Goal: Transaction & Acquisition: Download file/media

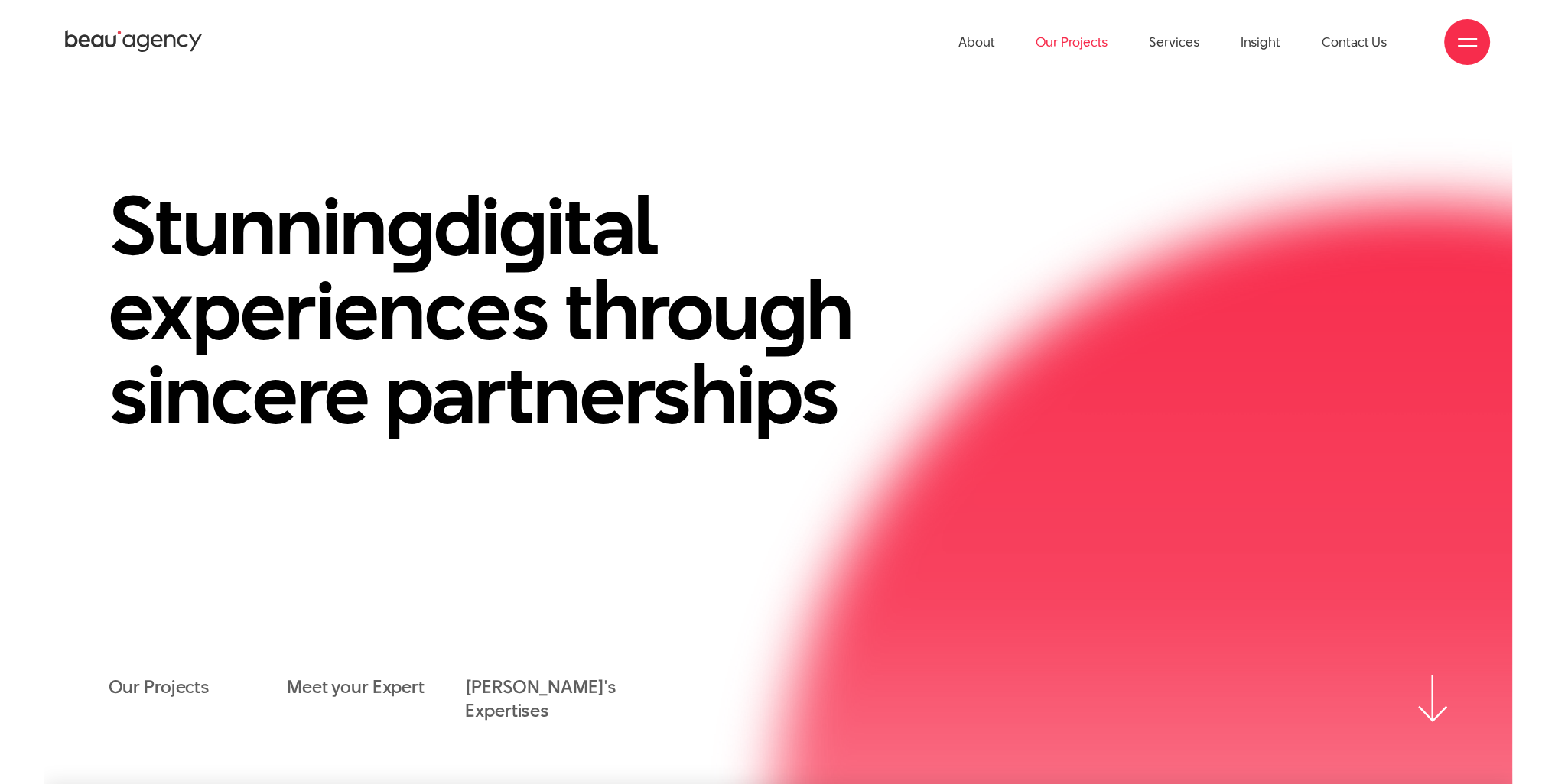
click at [1085, 37] on link "Our Projects" at bounding box center [1071, 42] width 71 height 84
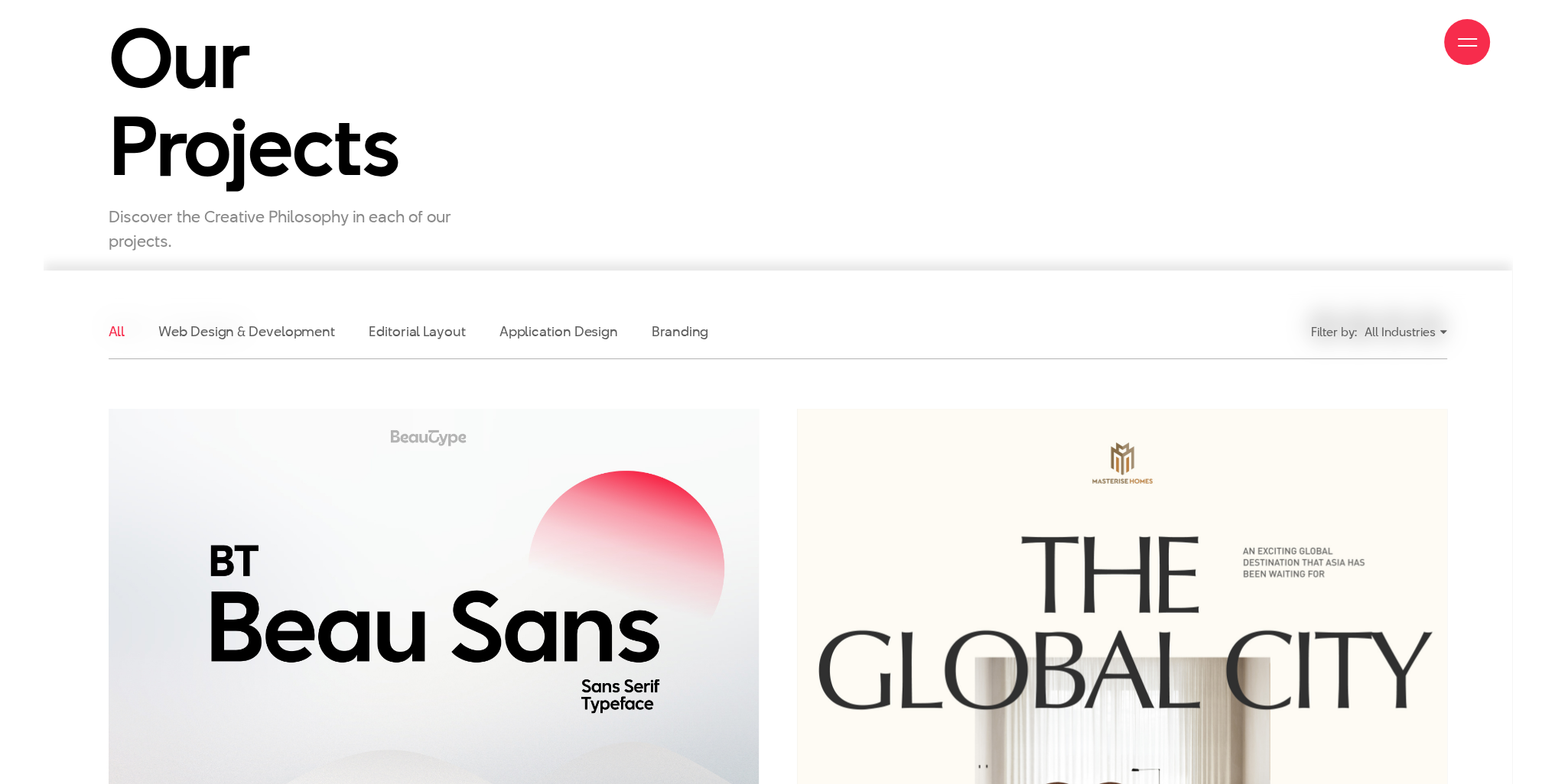
scroll to position [230, 0]
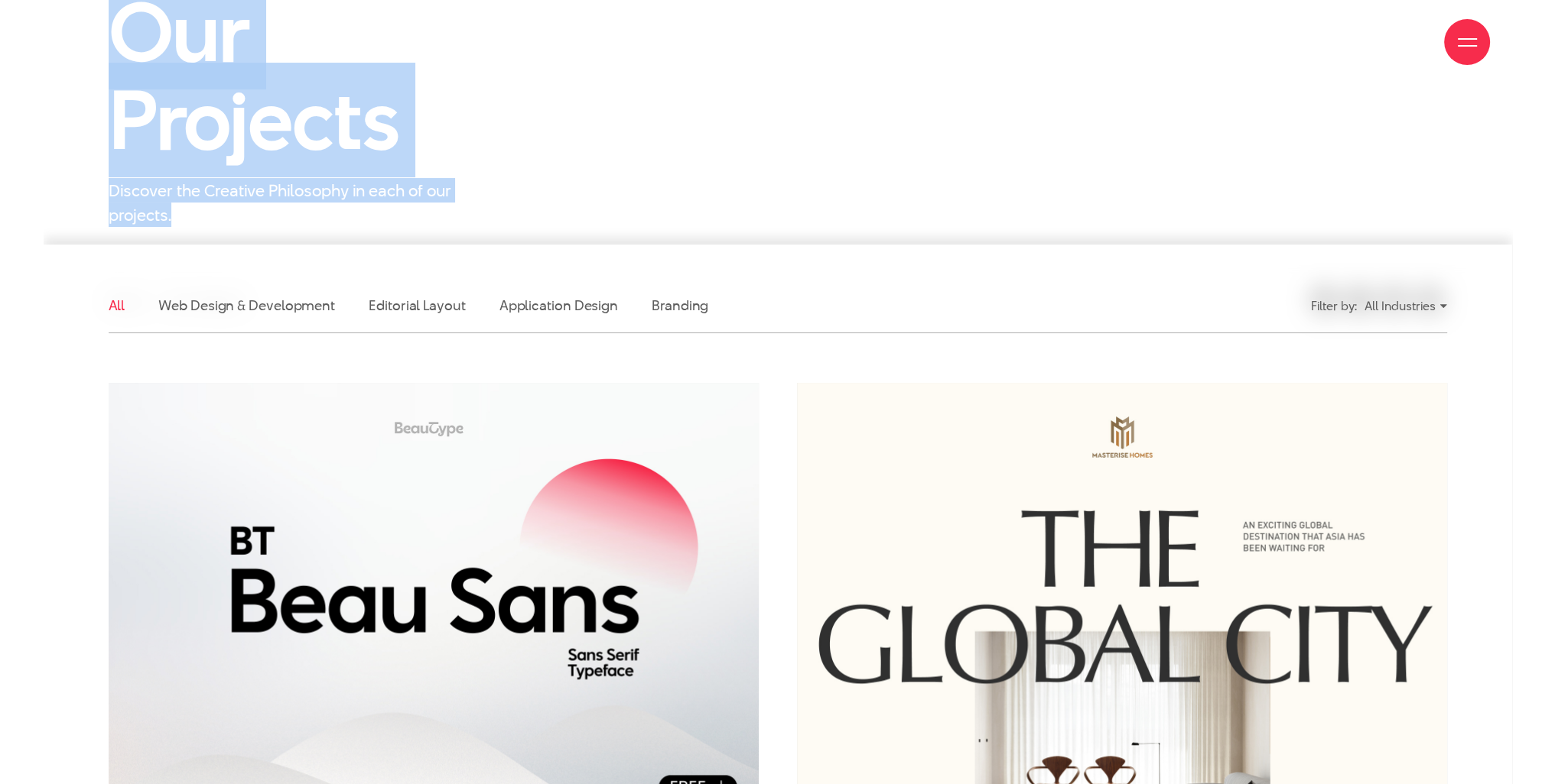
drag, startPoint x: 150, startPoint y: 192, endPoint x: 47, endPoint y: 18, distance: 202.2
click at [46, 100] on div "Our Projects Discover the Creative Philosophy in each of our projects." at bounding box center [778, 108] width 1468 height 238
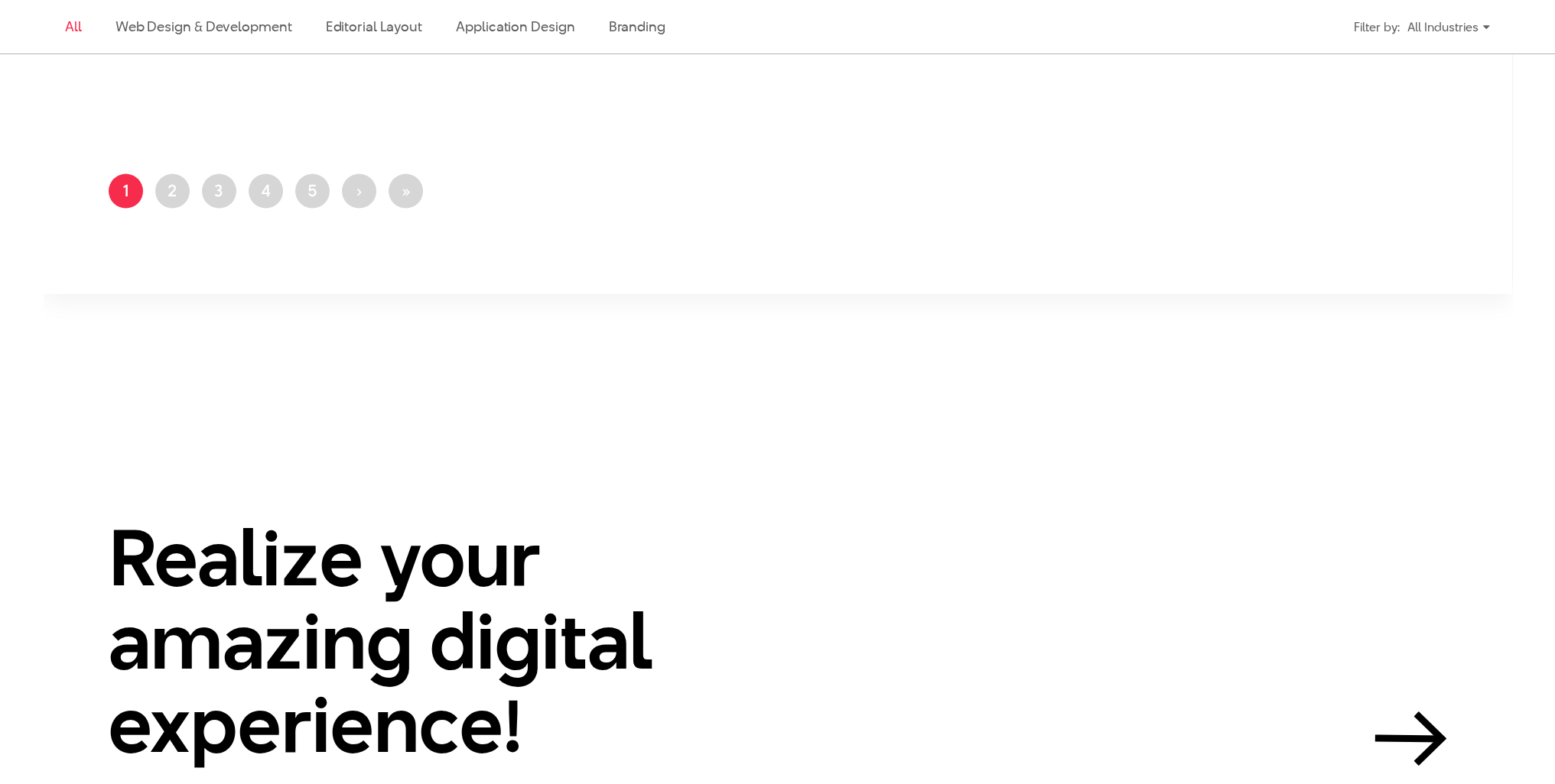
scroll to position [3974, 0]
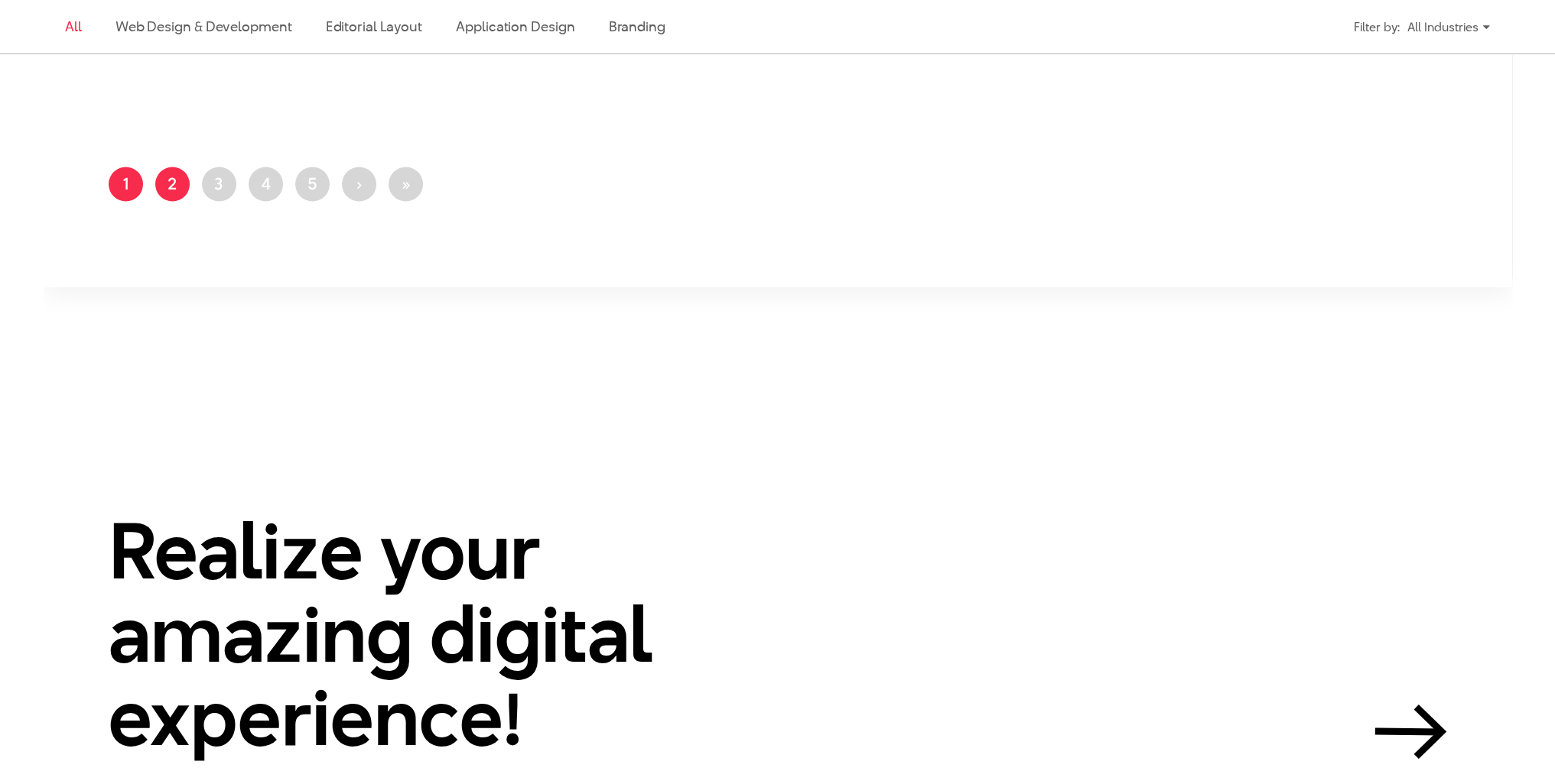
click at [170, 188] on link "Page 2" at bounding box center [172, 185] width 34 height 34
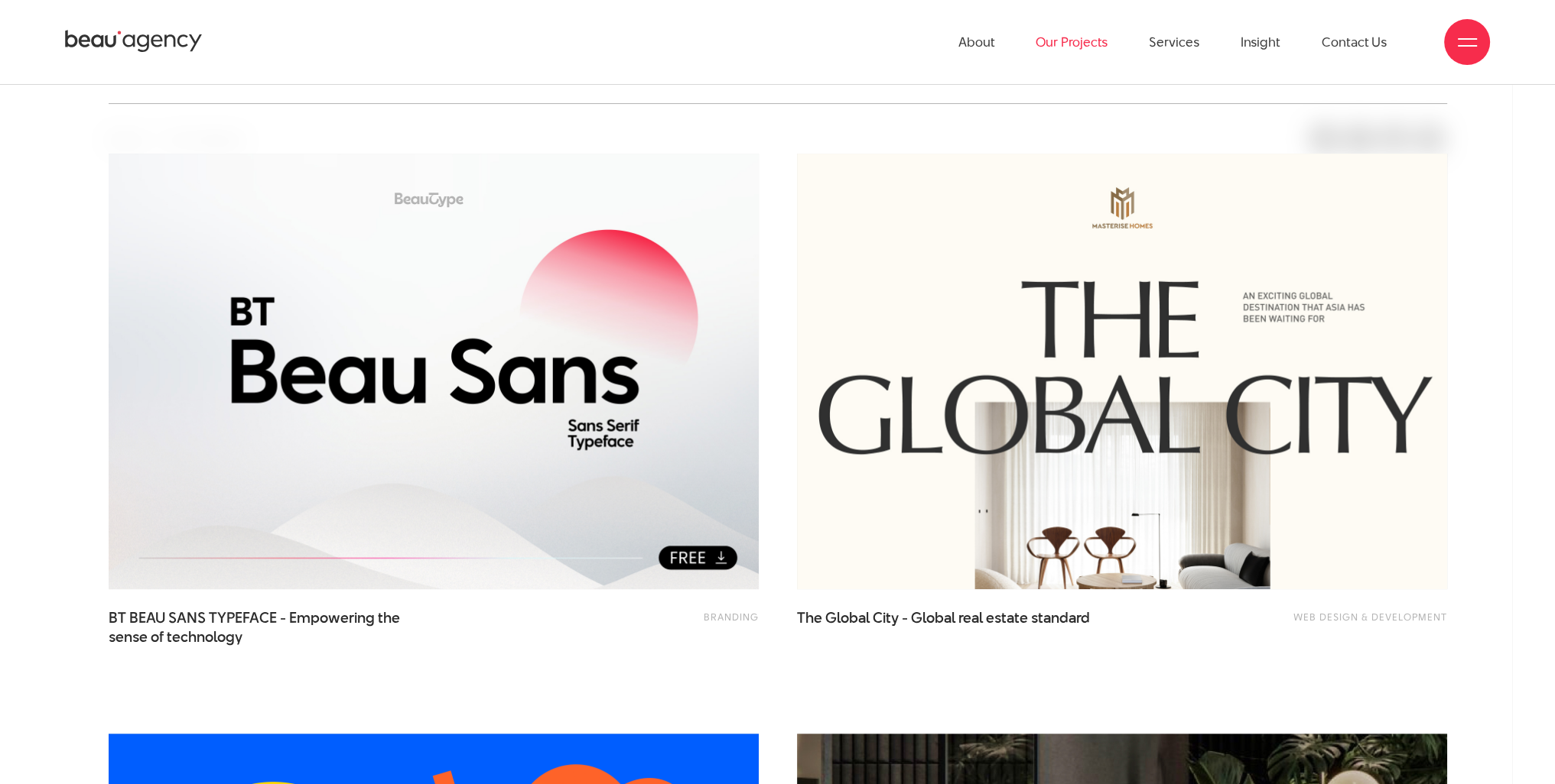
scroll to position [230, 0]
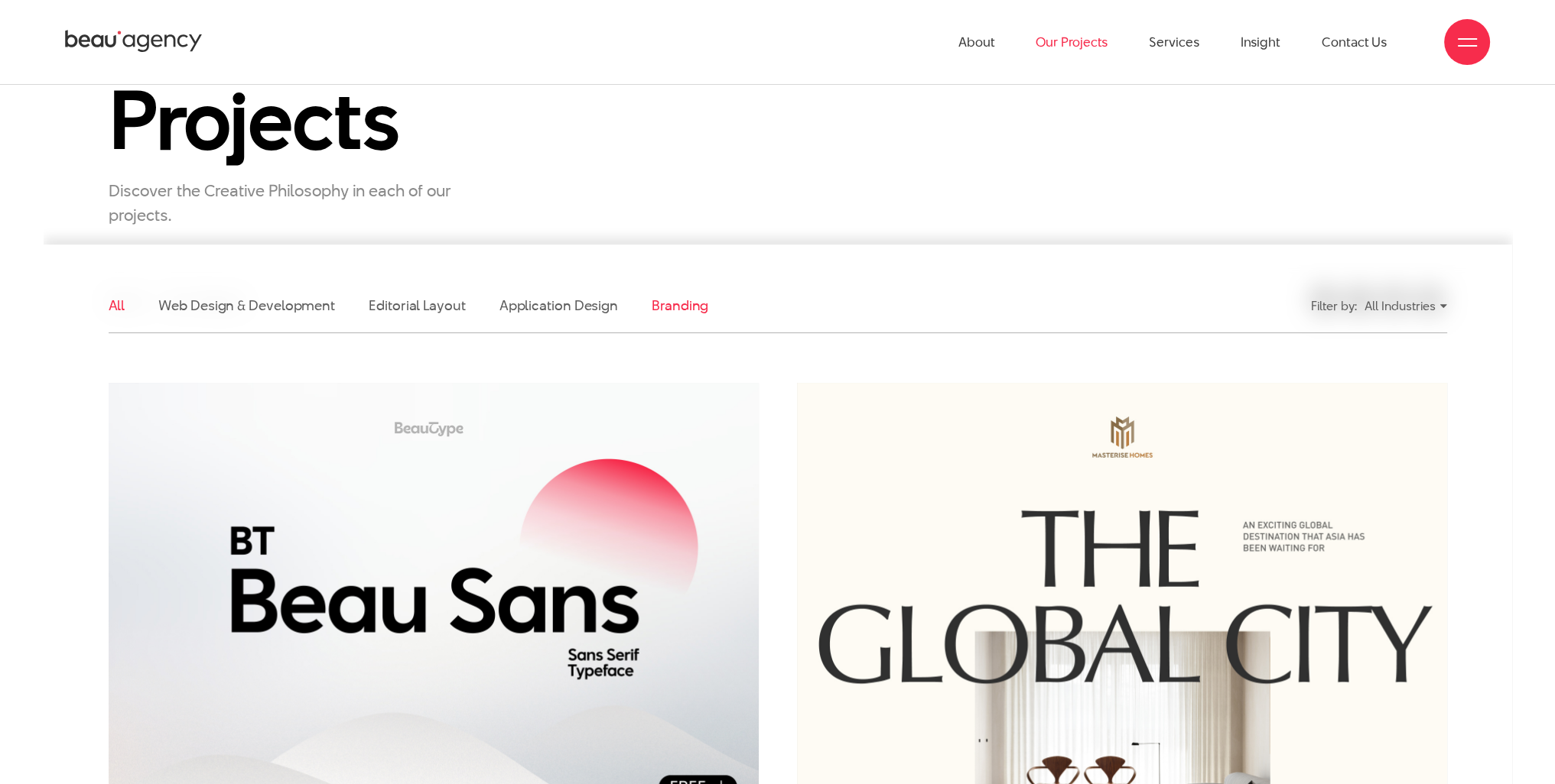
click at [673, 312] on link "Branding" at bounding box center [680, 305] width 57 height 19
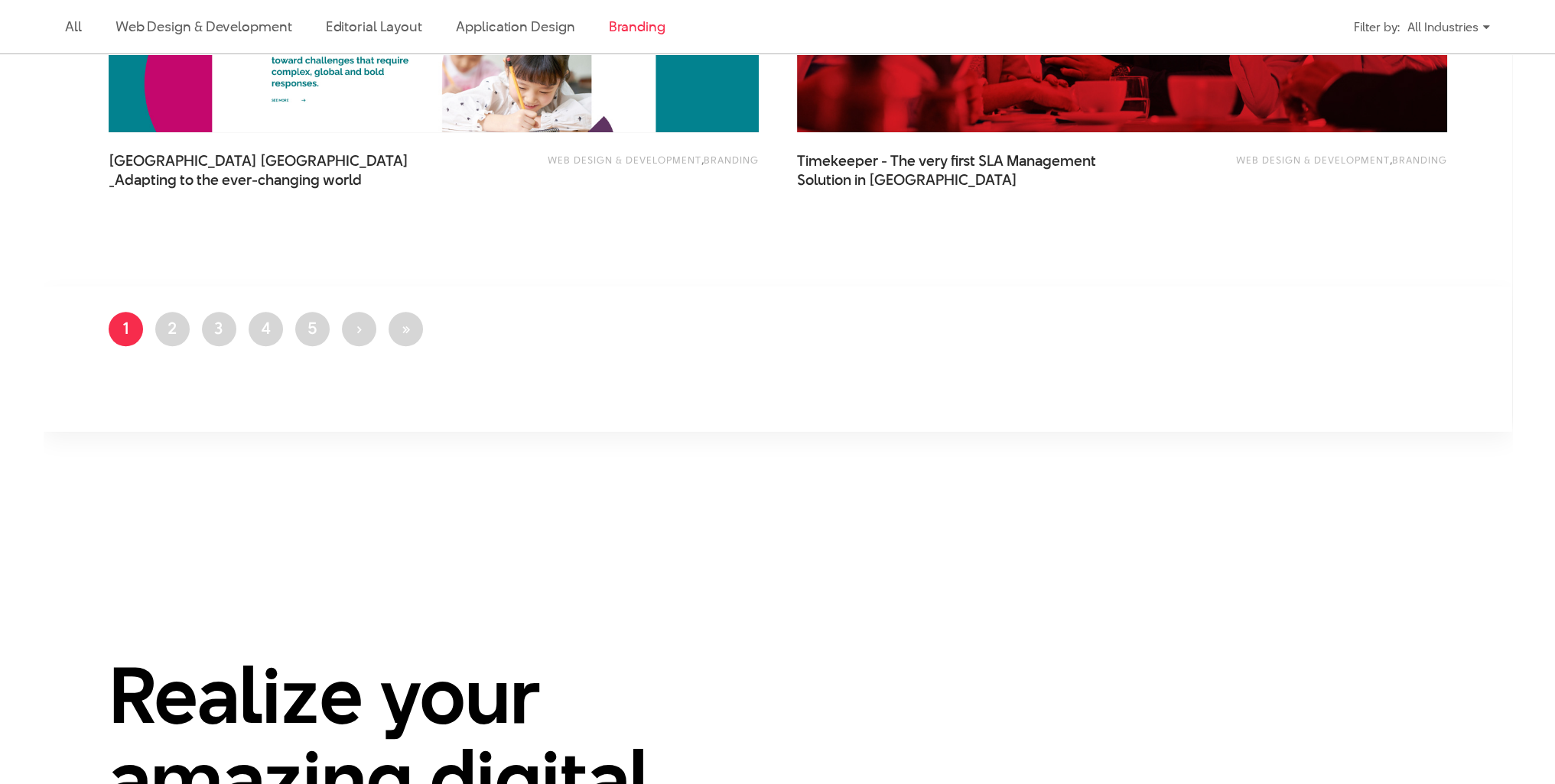
scroll to position [1577, 0]
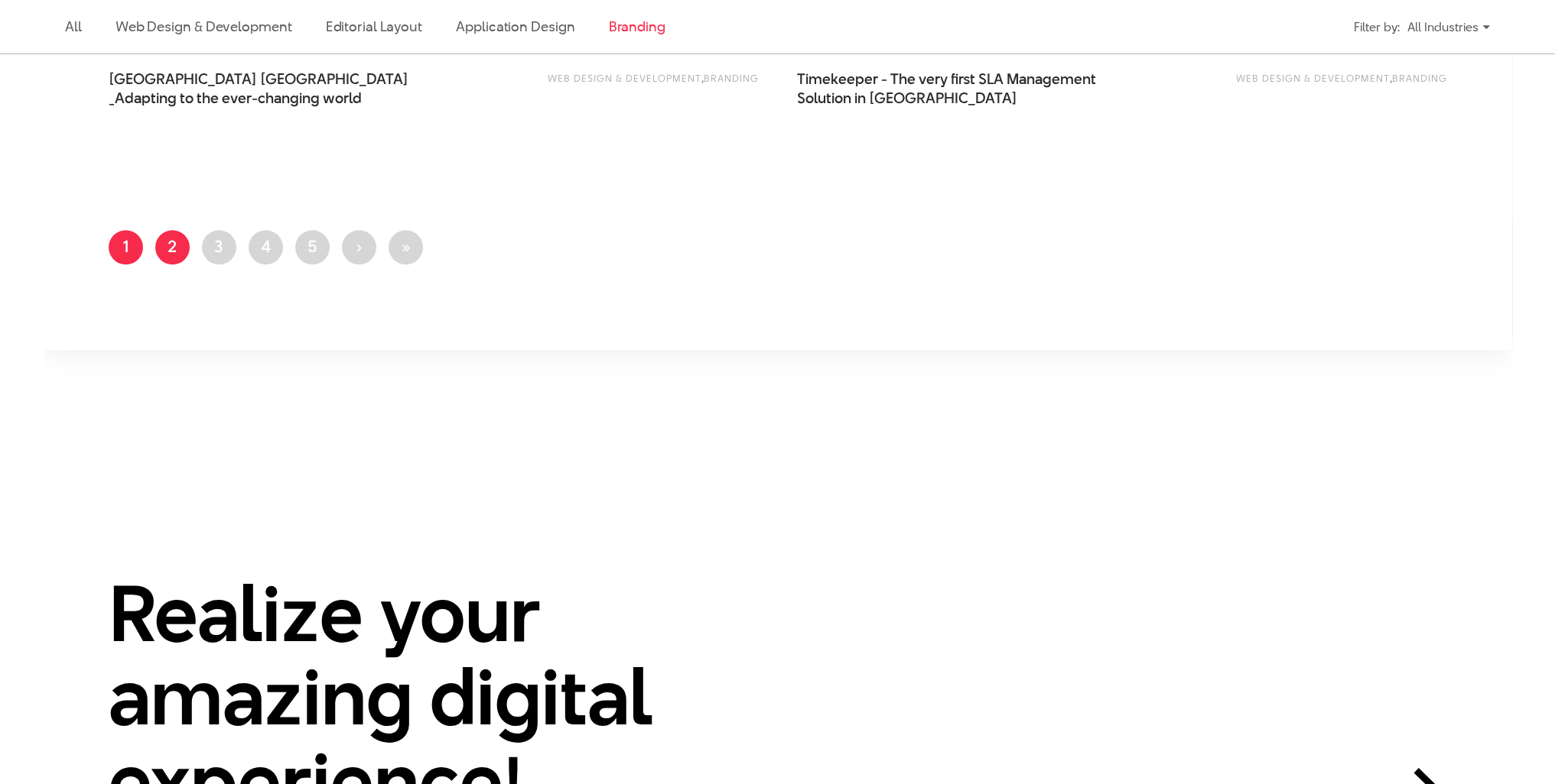
click at [156, 252] on link "Page 2" at bounding box center [172, 247] width 34 height 34
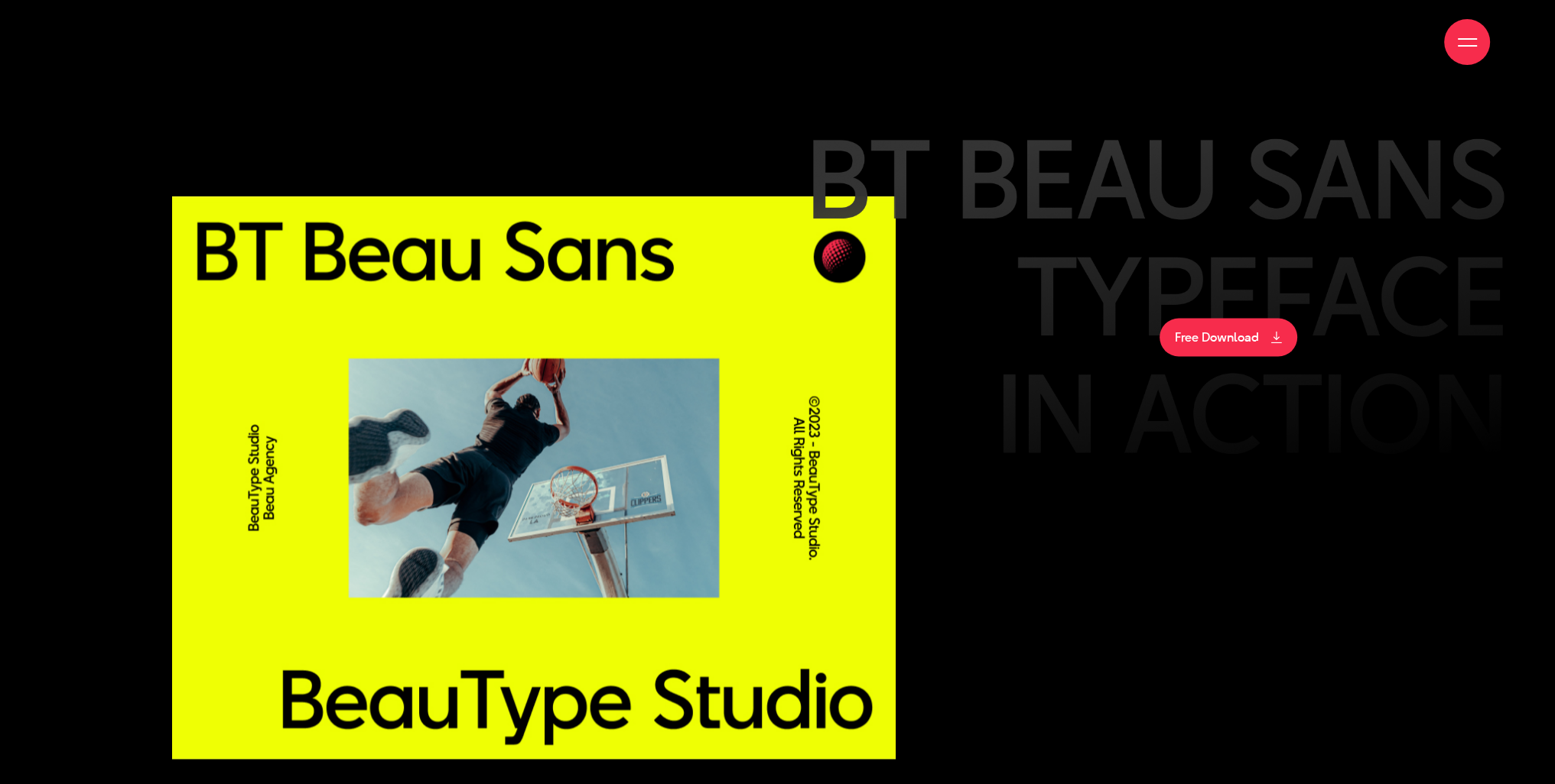
scroll to position [19339, 0]
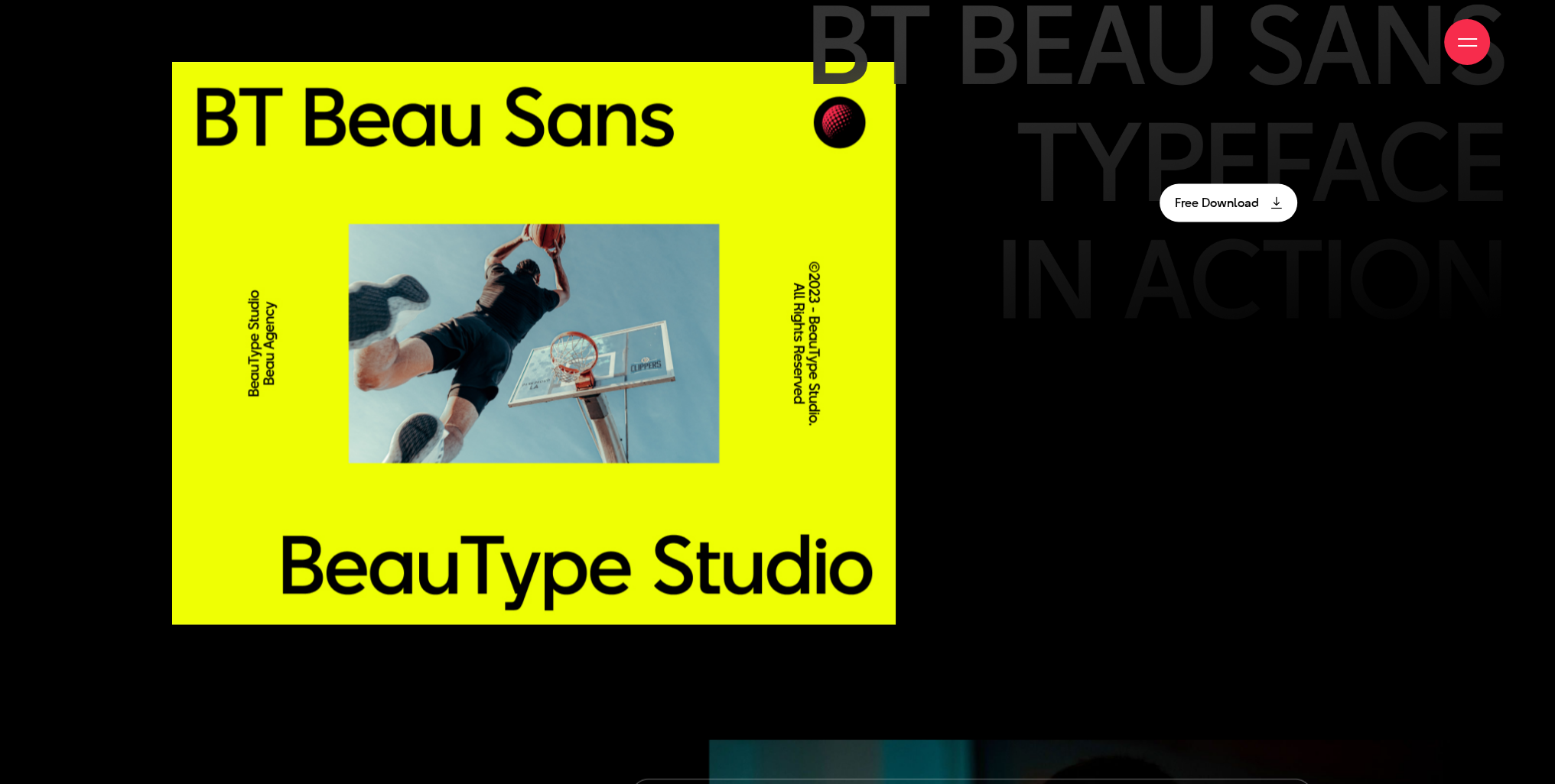
click at [1163, 201] on link "Free Download" at bounding box center [1228, 202] width 138 height 38
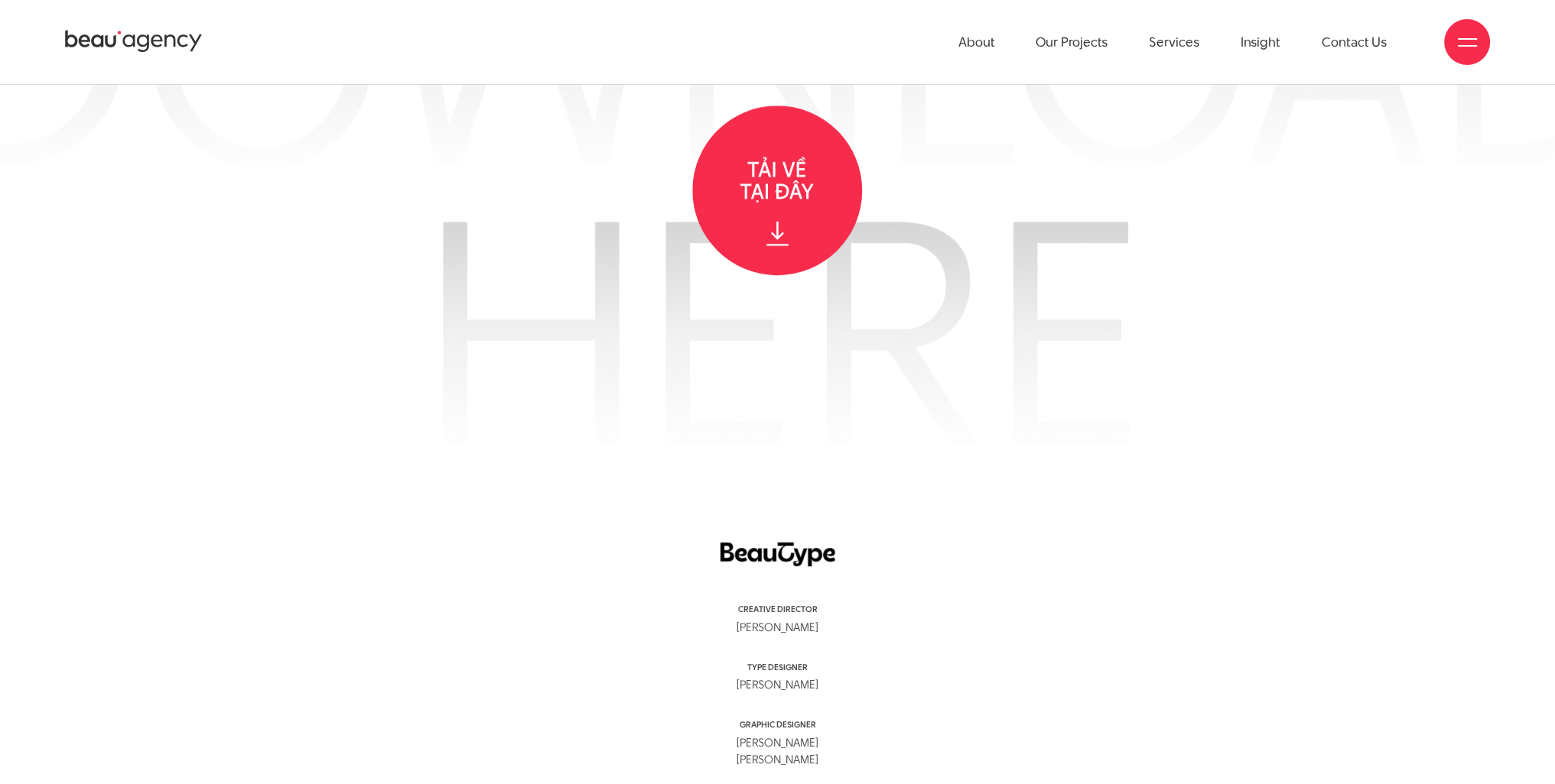
scroll to position [24181, 0]
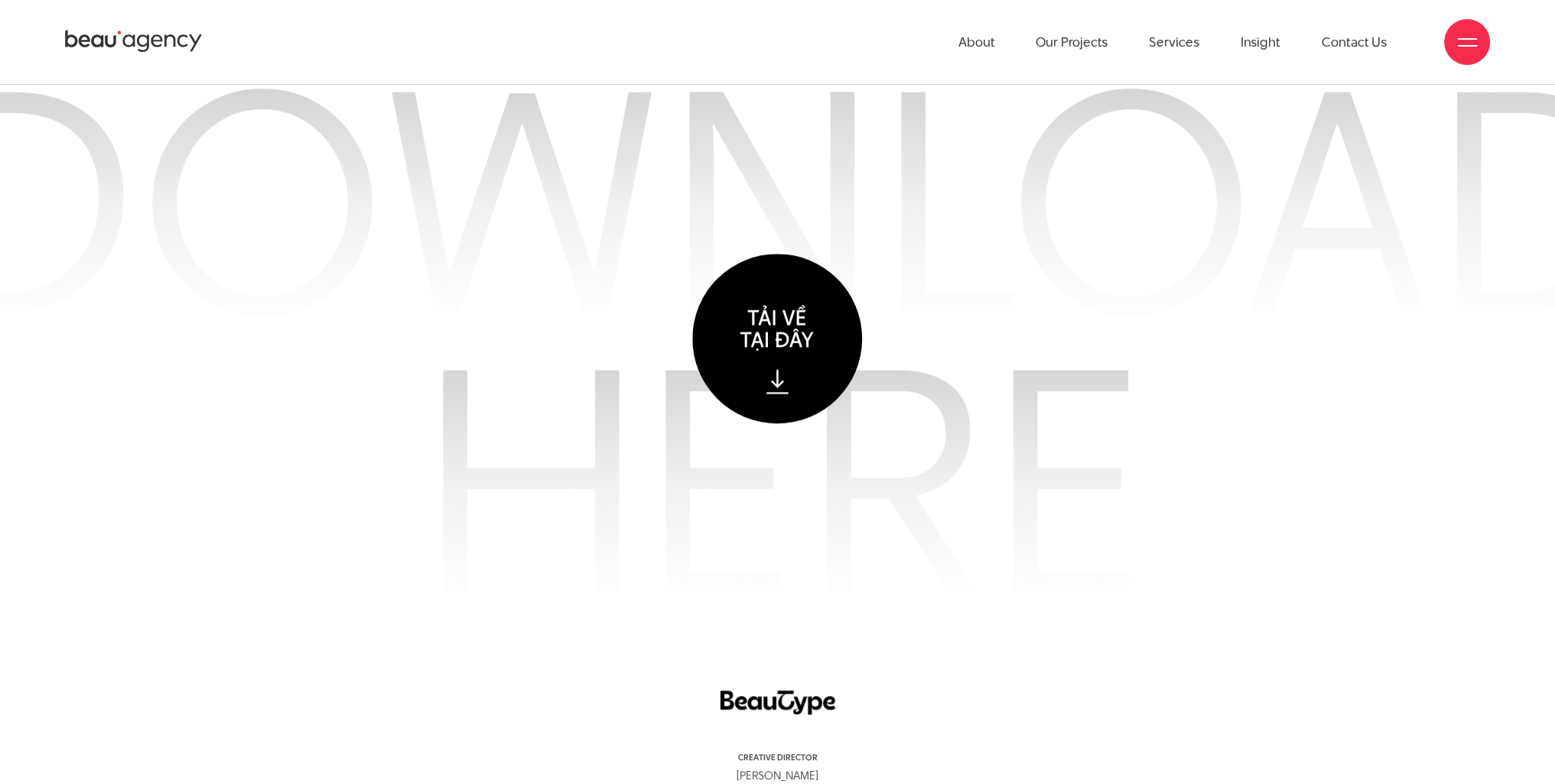
click at [785, 361] on circle at bounding box center [778, 339] width 170 height 170
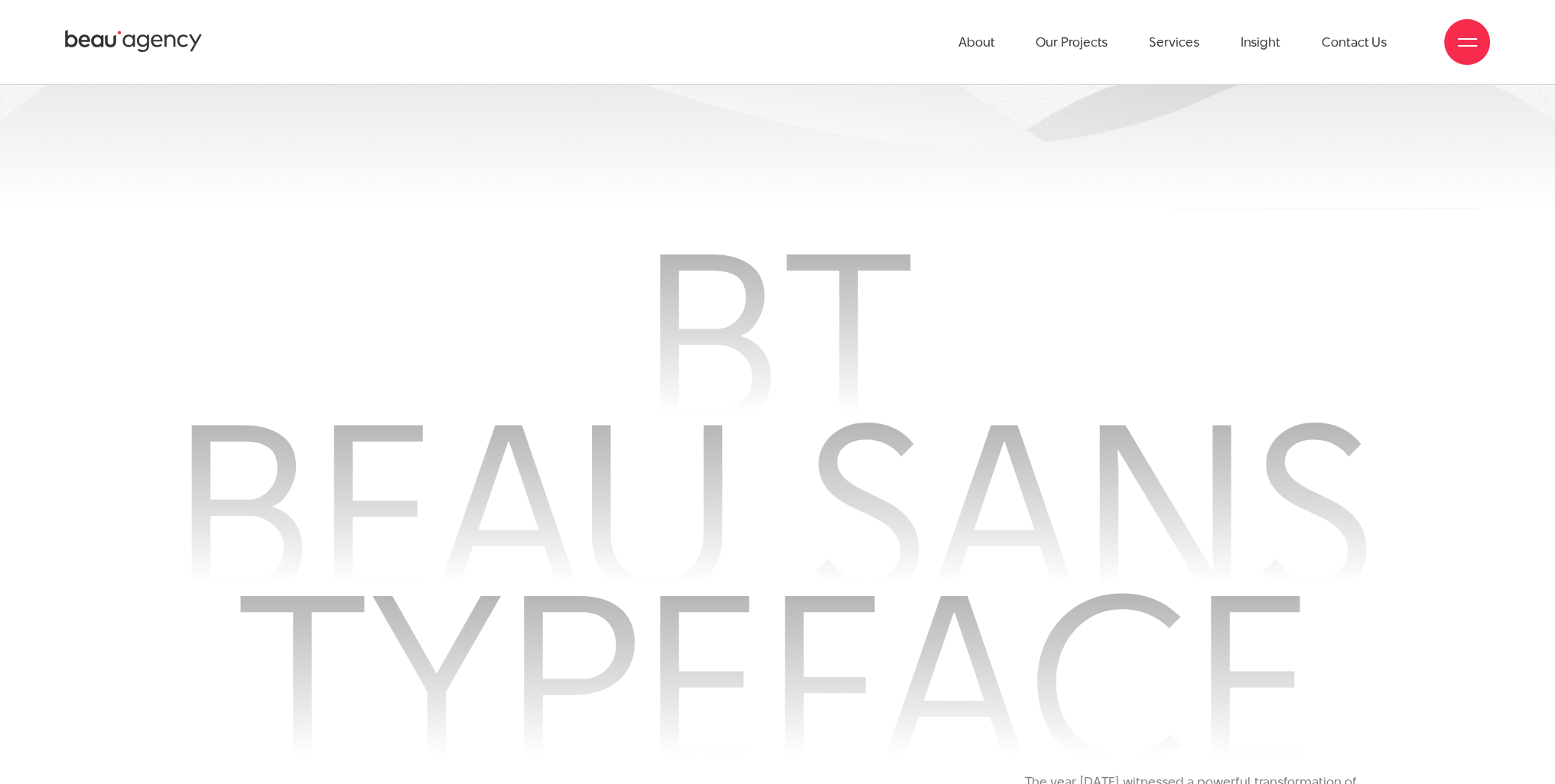
scroll to position [0, 0]
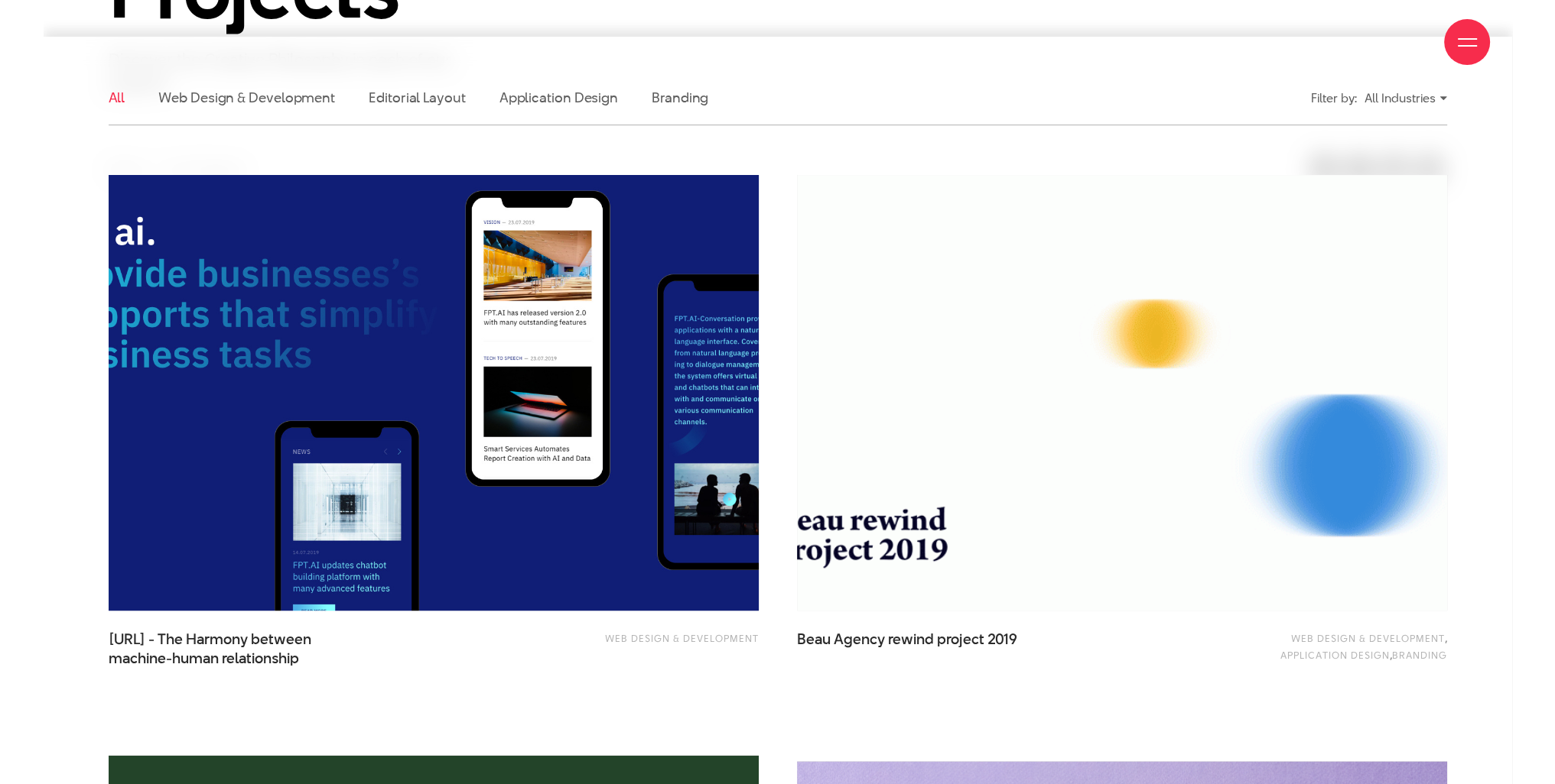
scroll to position [458, 0]
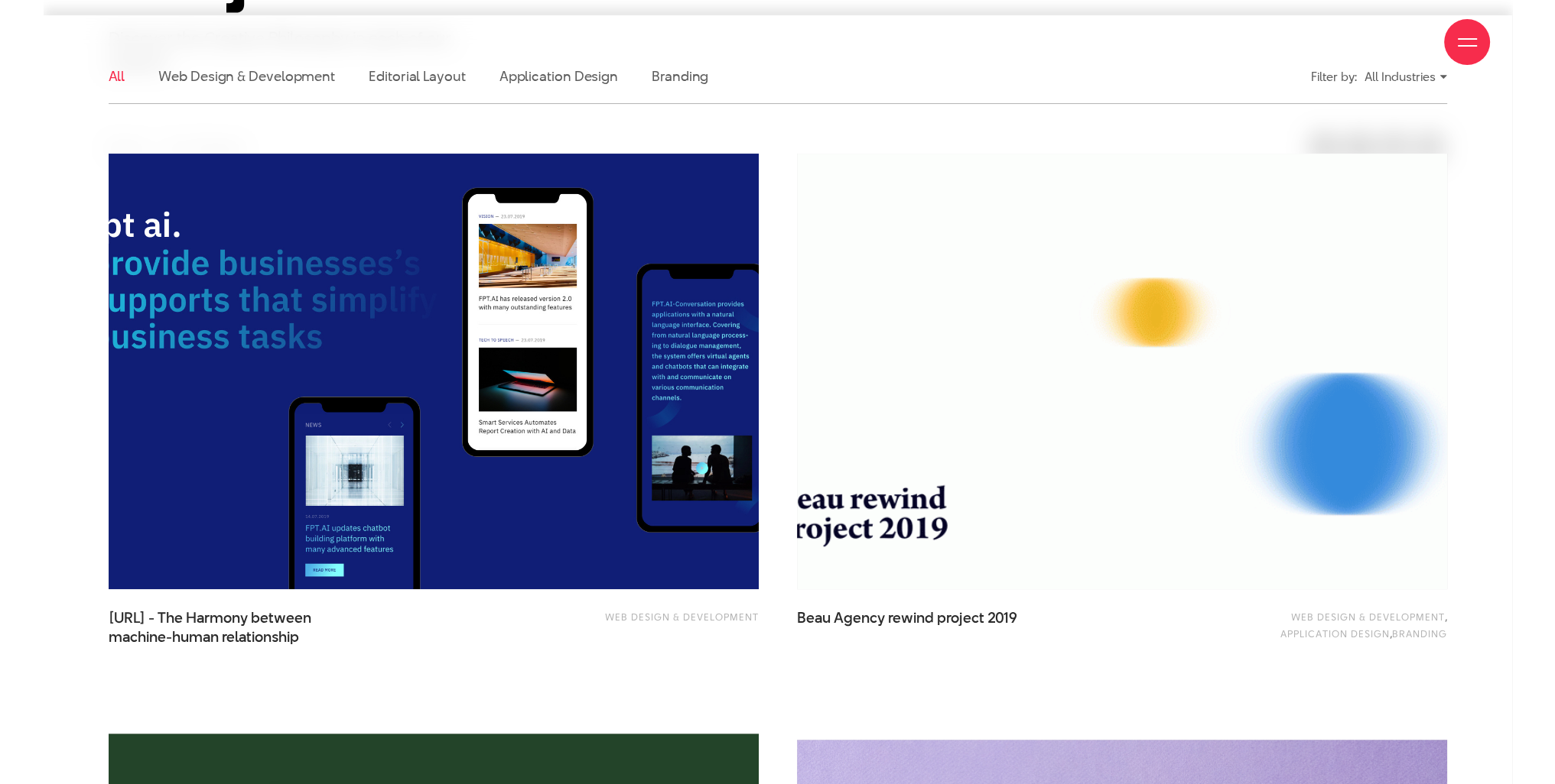
click at [679, 73] on div "About Our Projects Services Insight Contact Us" at bounding box center [777, 42] width 1425 height 84
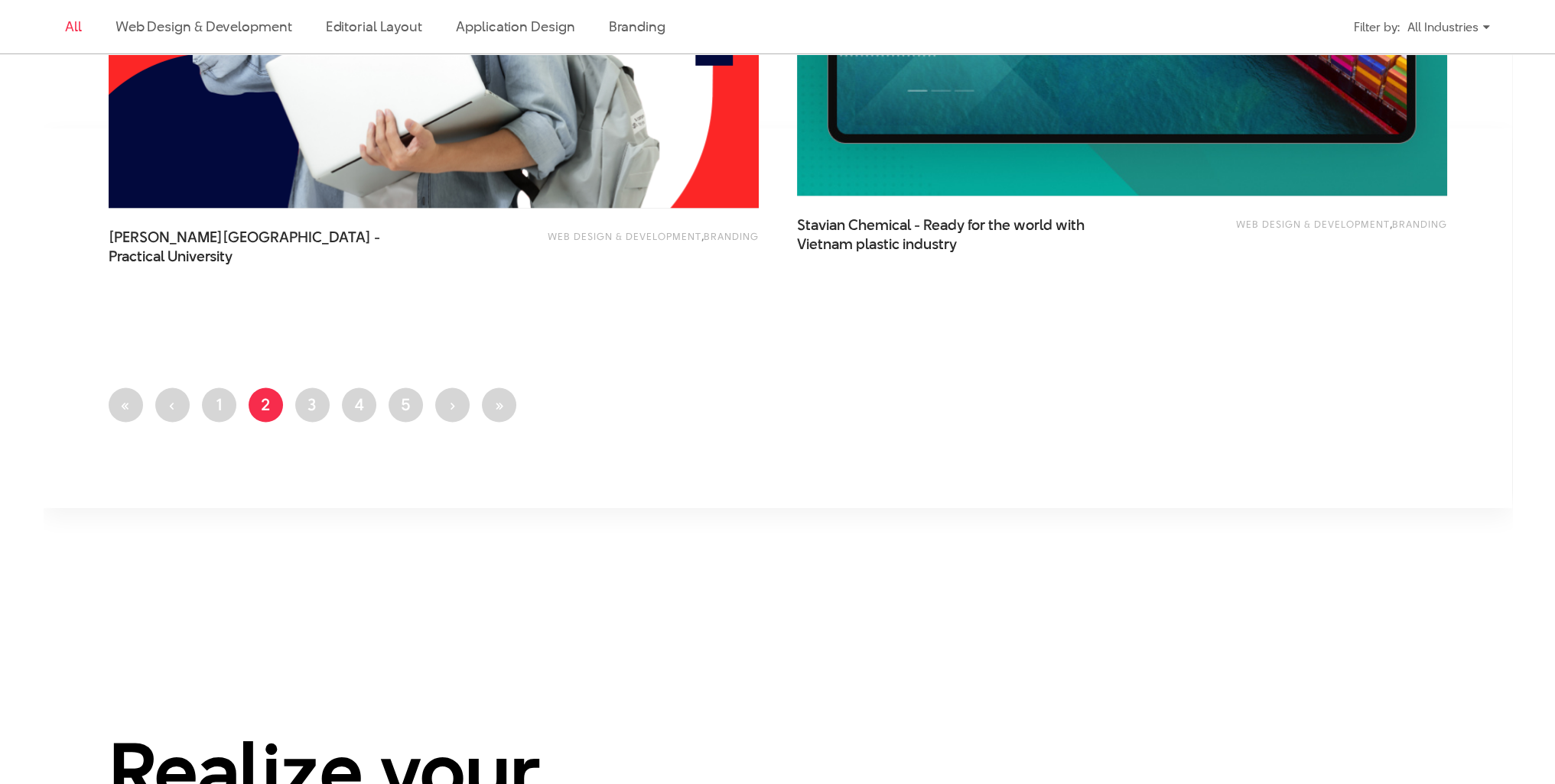
scroll to position [3974, 0]
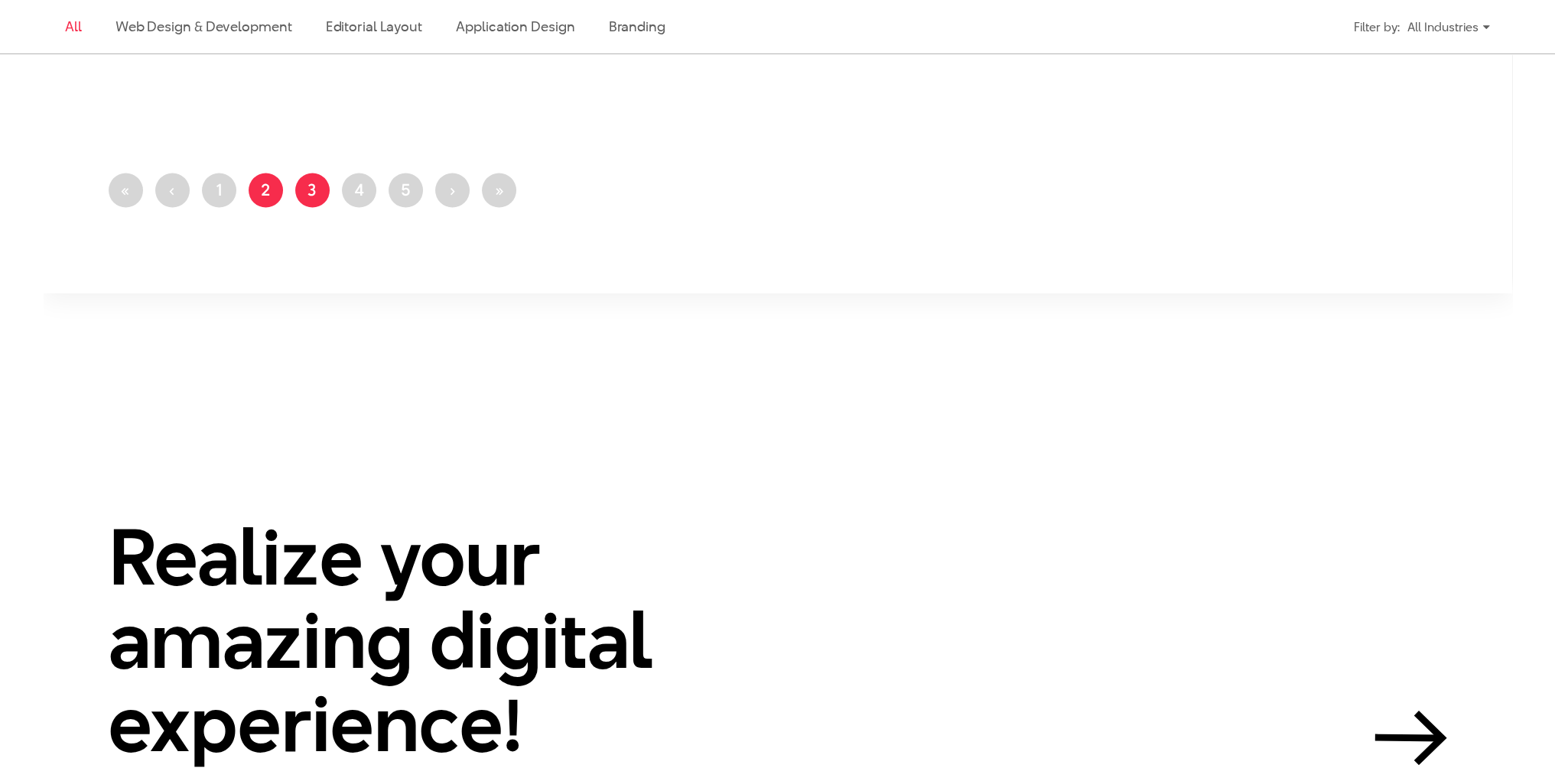
click at [316, 195] on link "Page 3" at bounding box center [312, 190] width 34 height 34
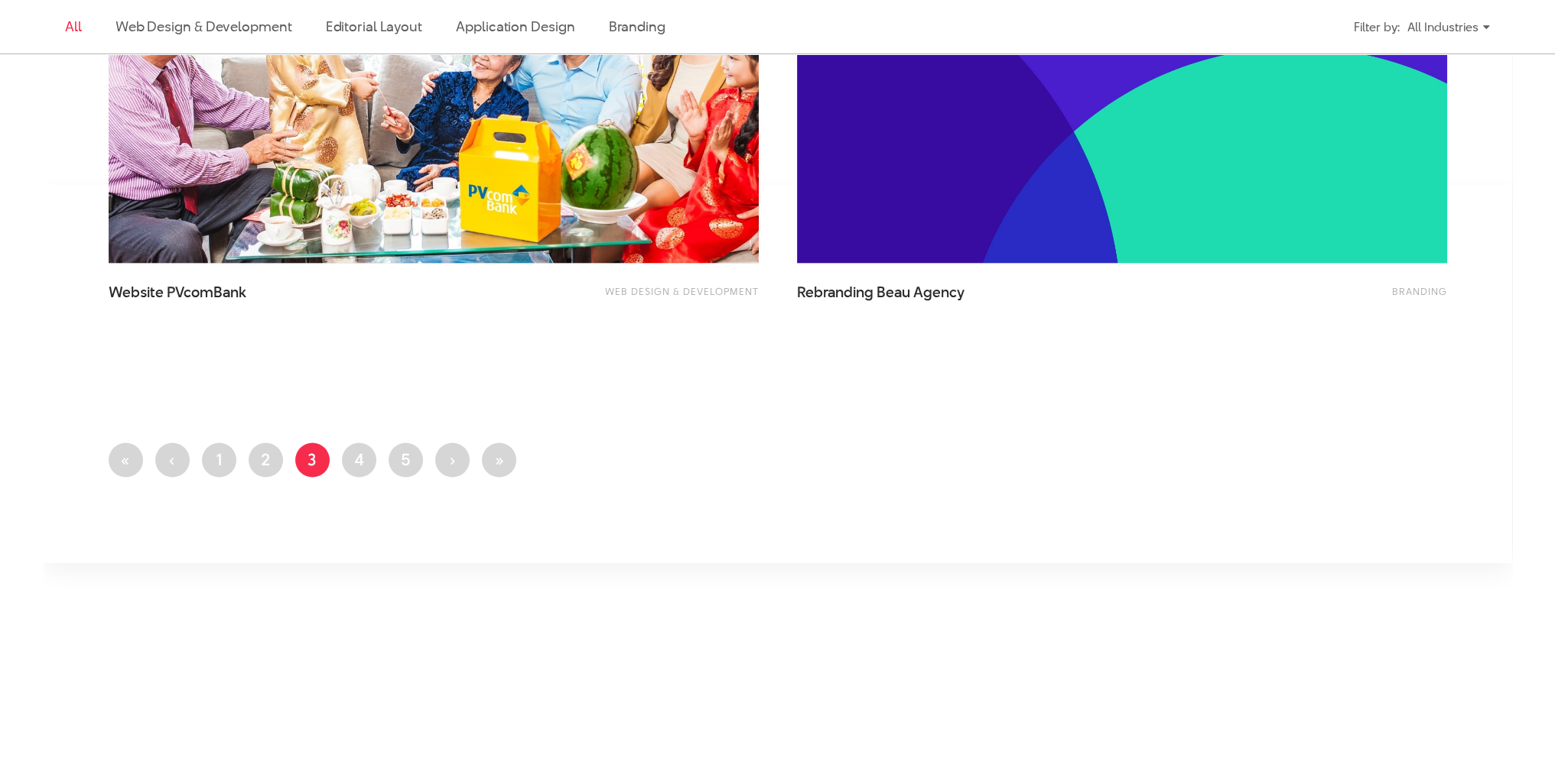
scroll to position [3663, 0]
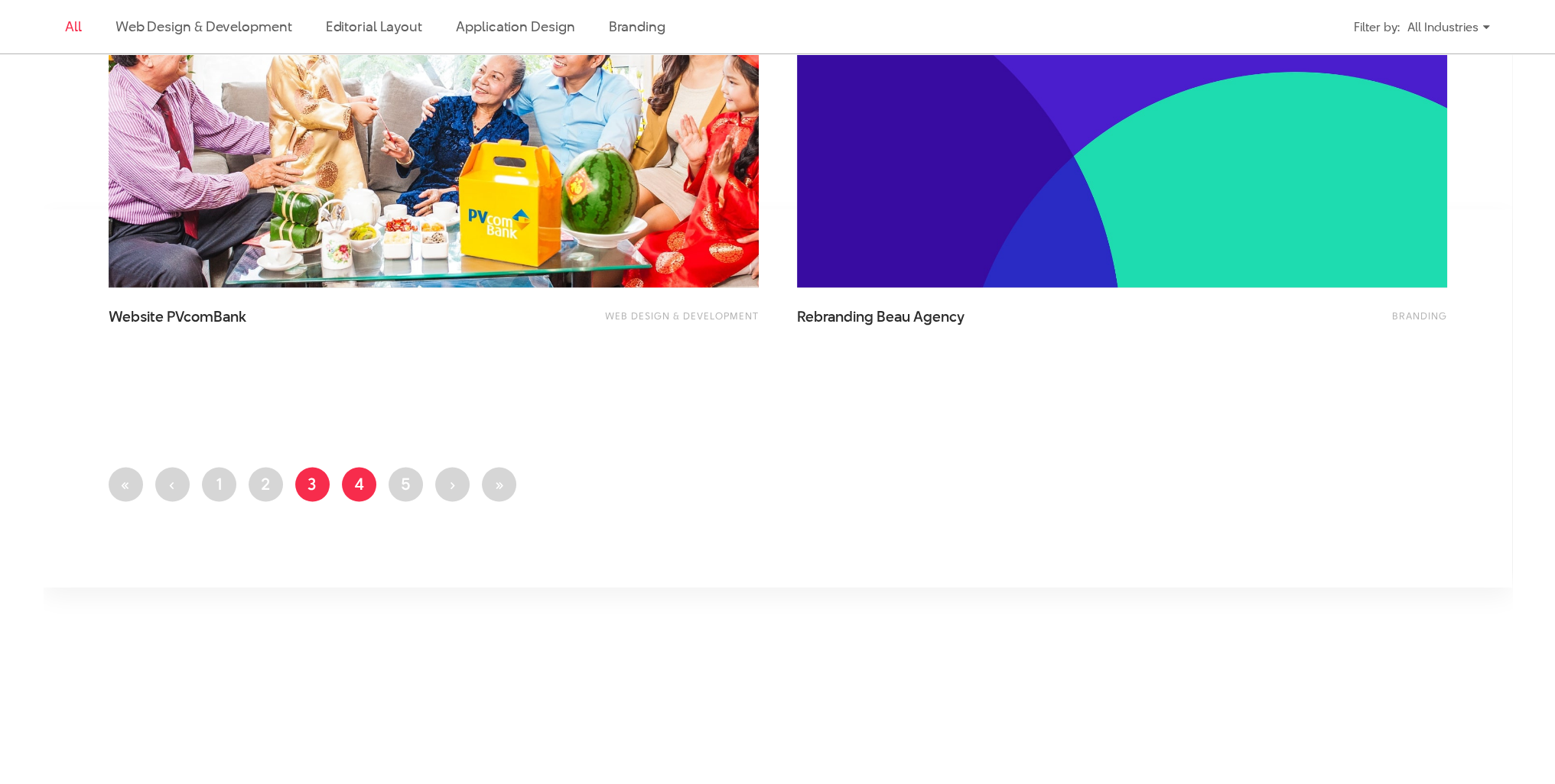
click at [358, 488] on link "Page 4" at bounding box center [359, 484] width 34 height 34
click at [223, 482] on link "Page 1" at bounding box center [219, 484] width 34 height 34
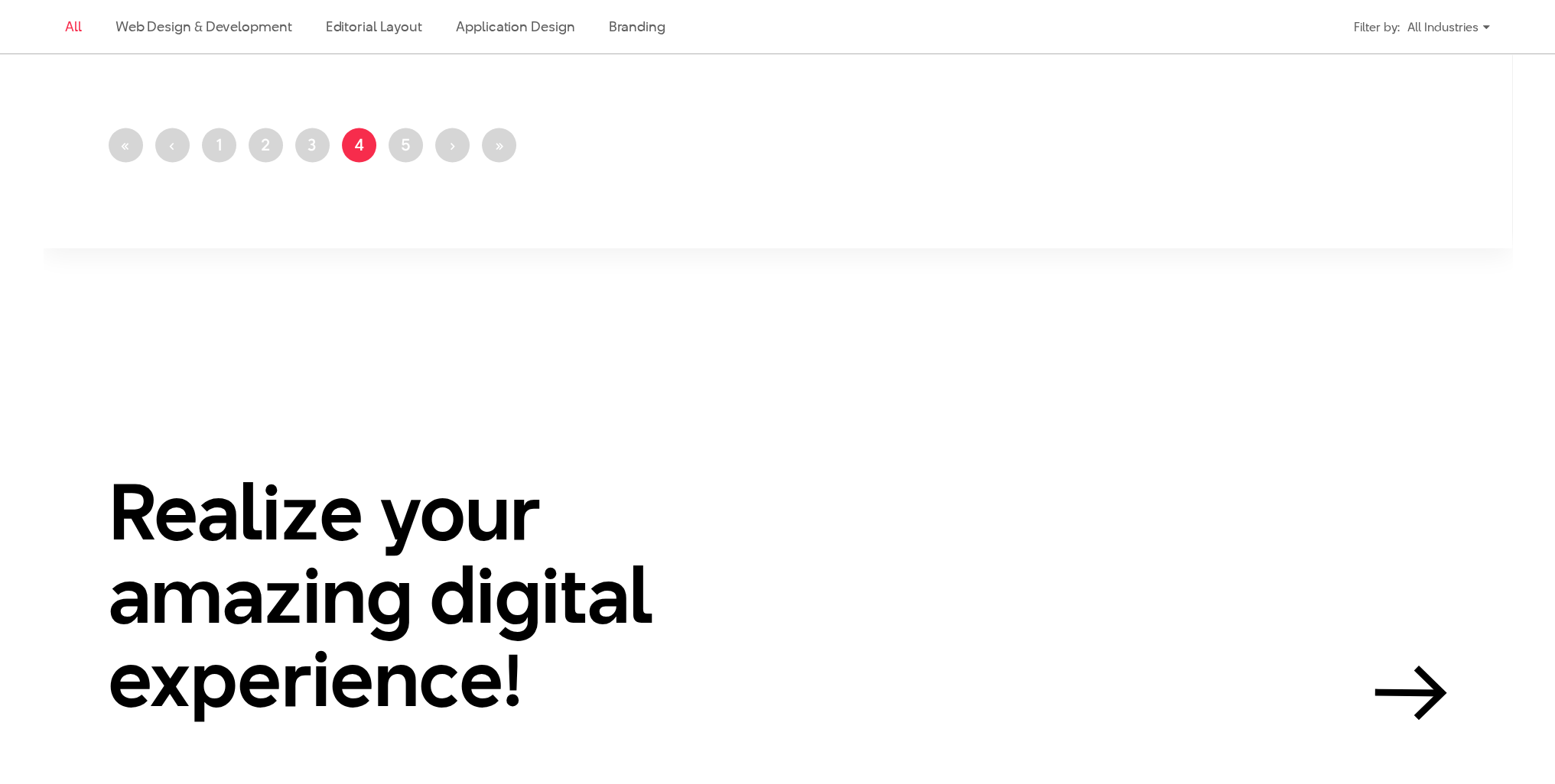
scroll to position [3899, 0]
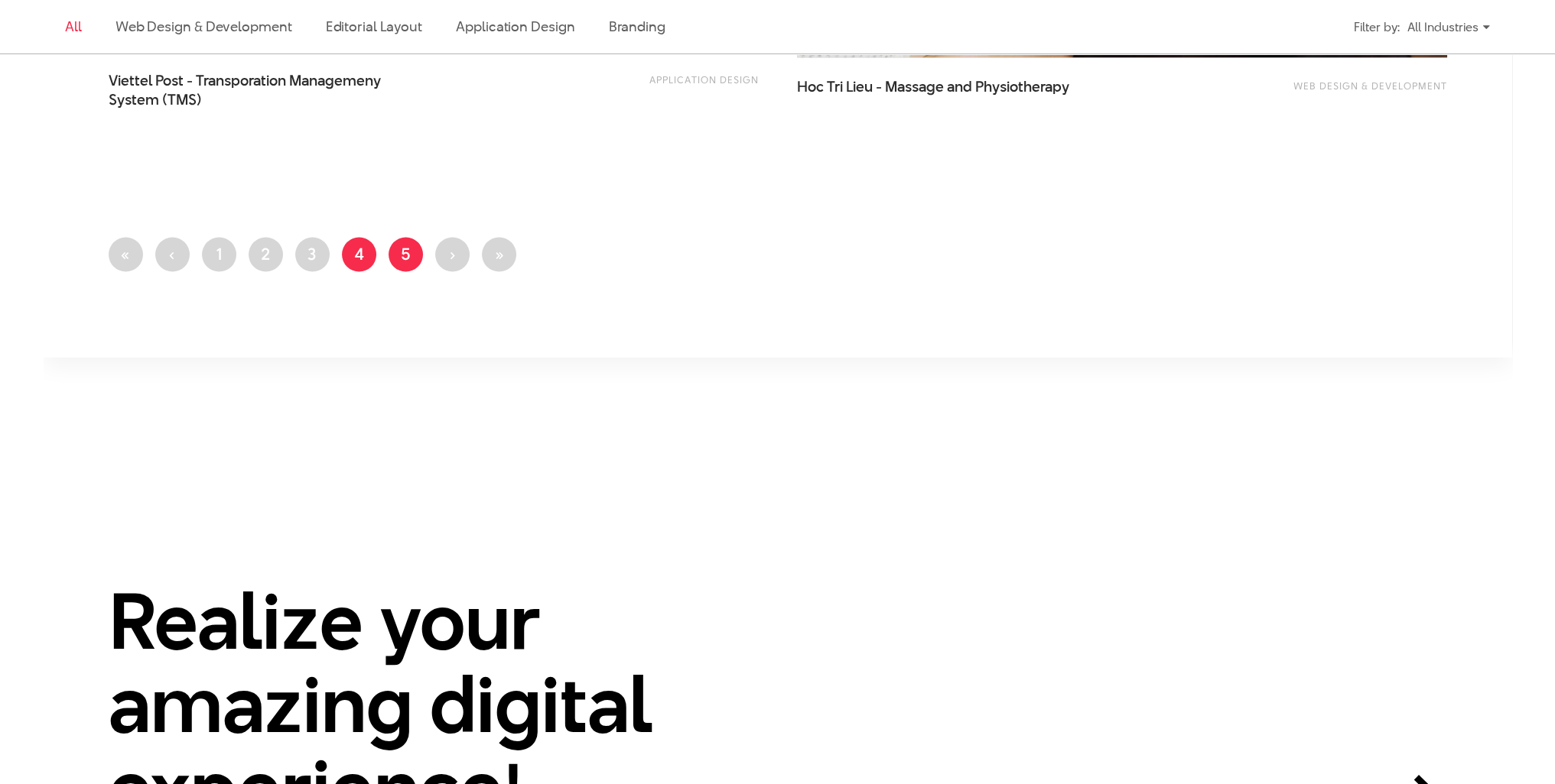
click at [405, 265] on link "Page 5" at bounding box center [406, 255] width 34 height 34
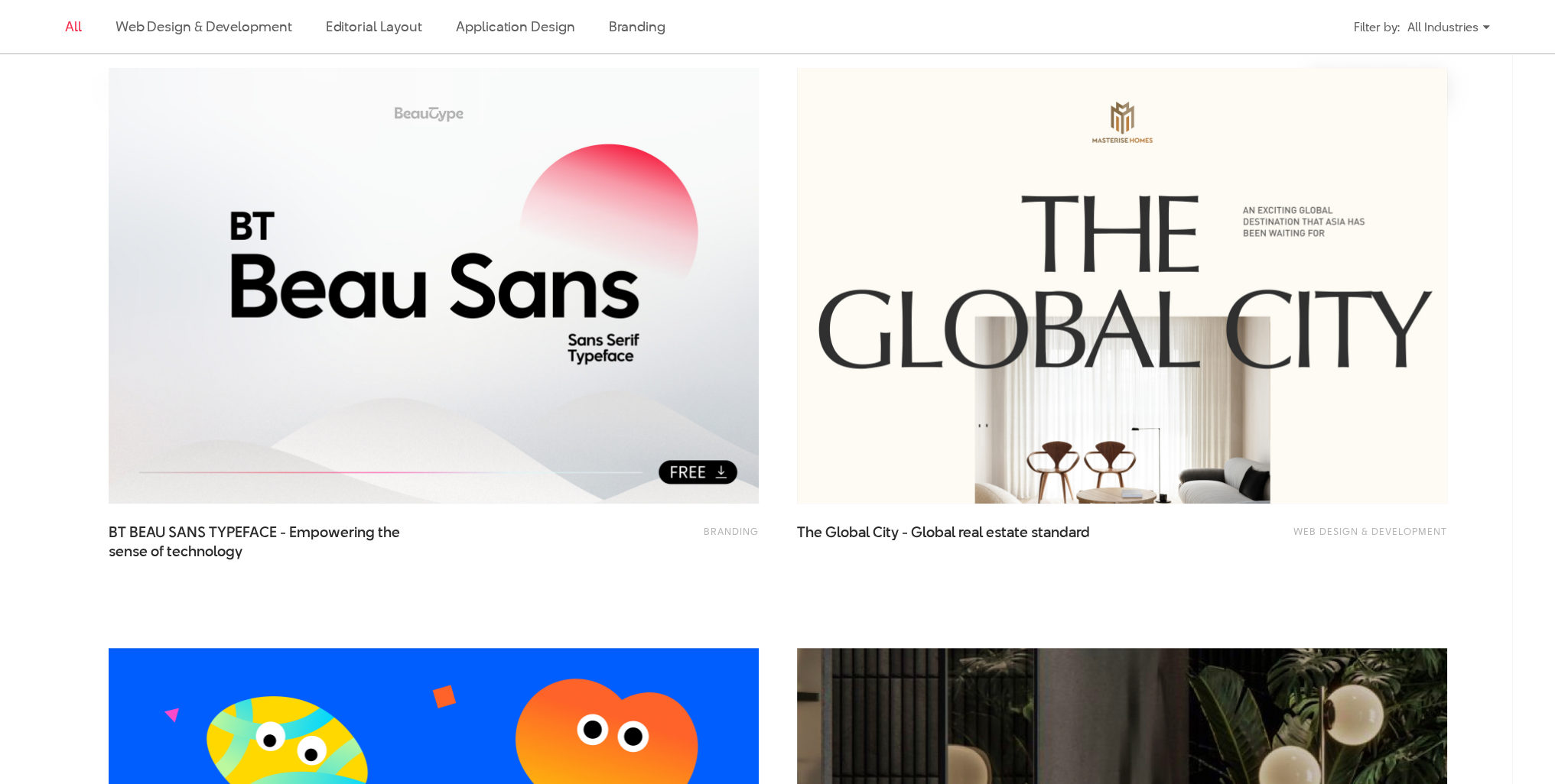
scroll to position [535, 0]
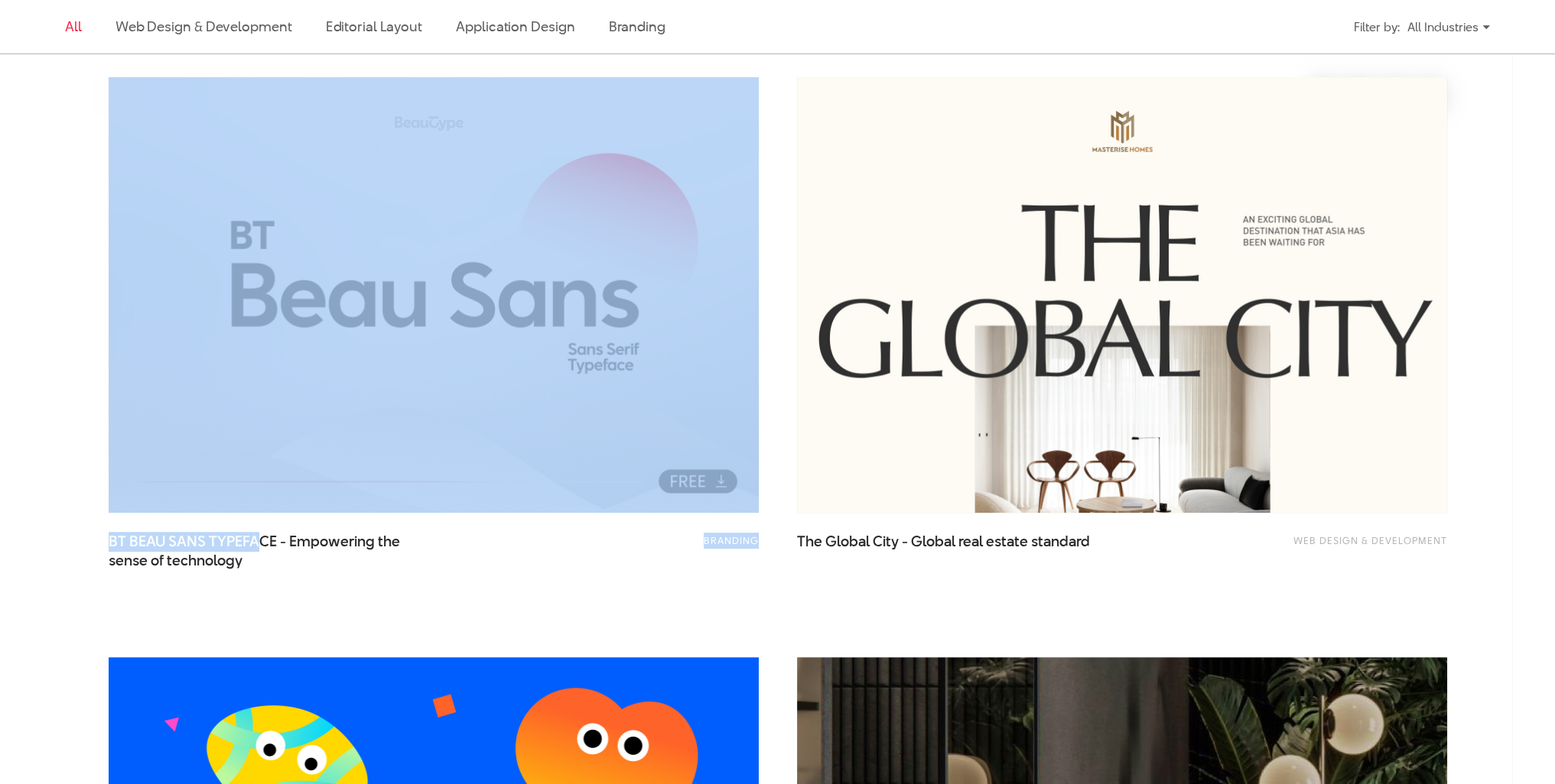
drag, startPoint x: 73, startPoint y: 479, endPoint x: 261, endPoint y: 520, distance: 192.4
